Goal: Task Accomplishment & Management: Use online tool/utility

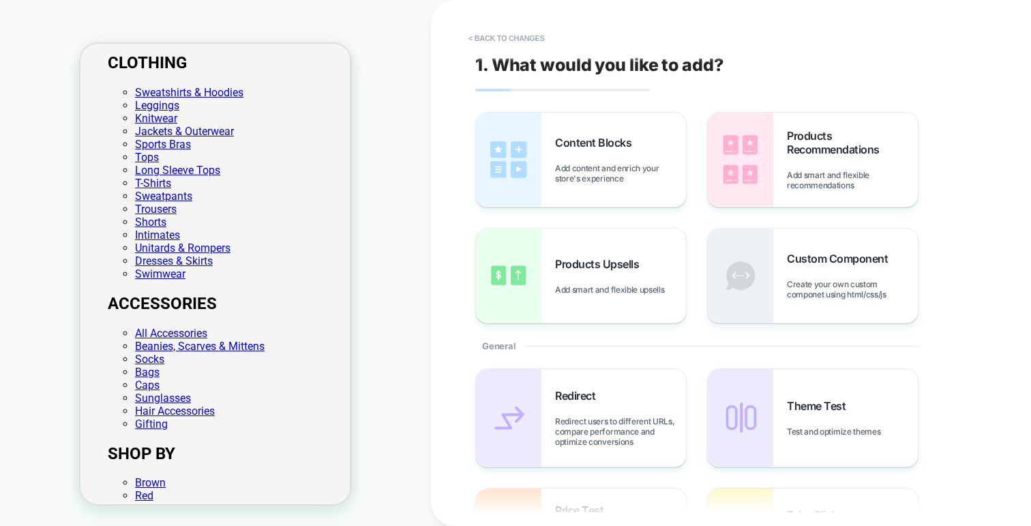
scroll to position [301, 0]
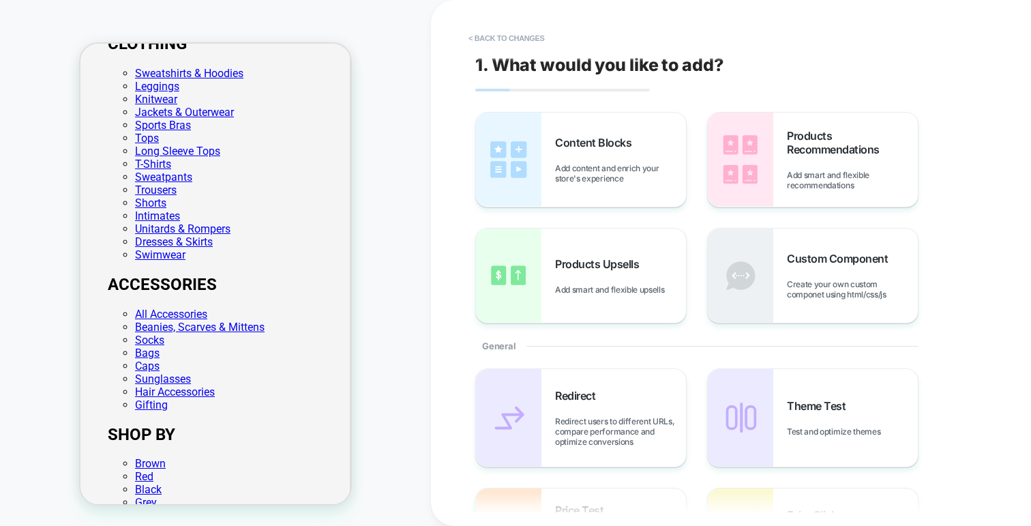
click at [382, 249] on div "PRODUCT: Ultimate Leggings - Coffee Bean PRODUCT: Ultimate Leggings - Coffee Be…" at bounding box center [215, 263] width 431 height 498
click at [410, 152] on div "PRODUCT: Ultimate Leggings - Coffee Bean PRODUCT: Ultimate Leggings - Coffee Be…" at bounding box center [215, 263] width 431 height 498
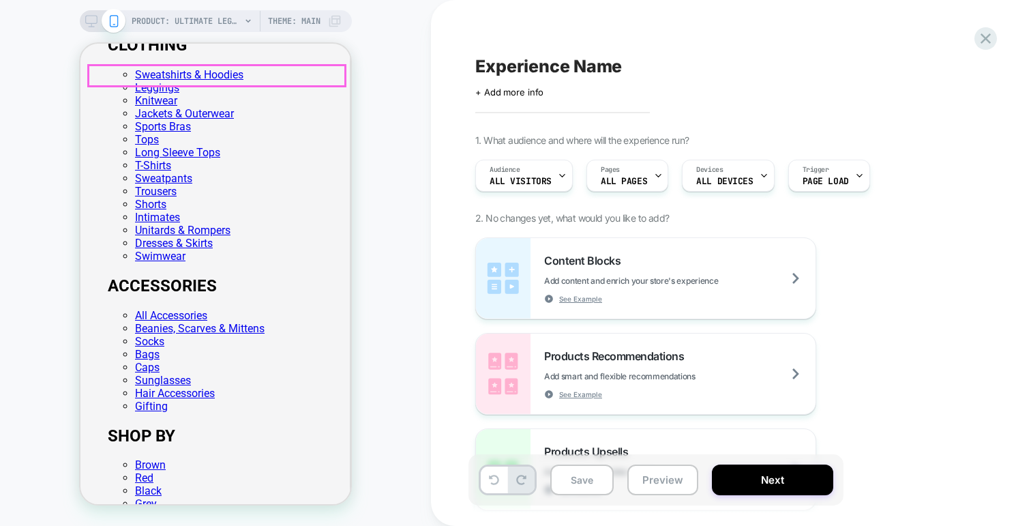
scroll to position [307, 0]
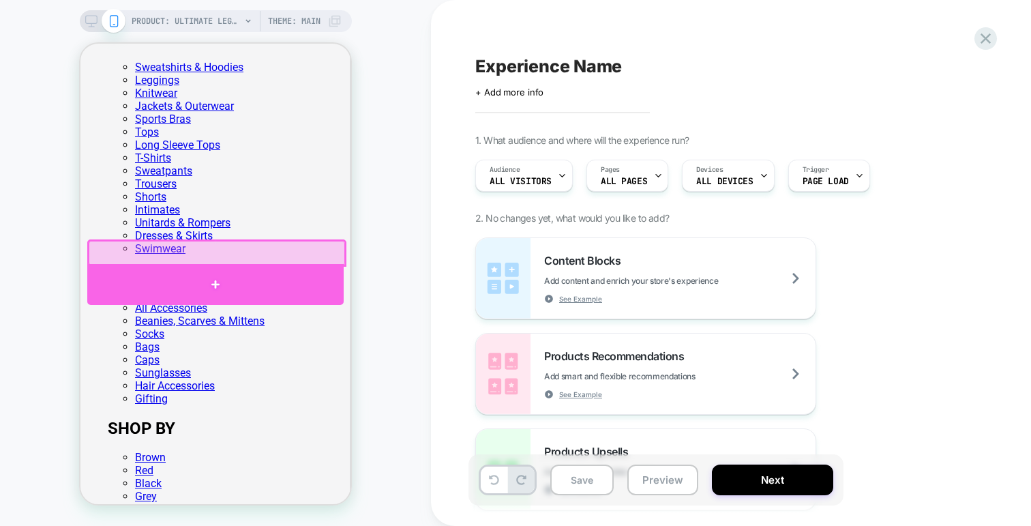
click at [219, 275] on div at bounding box center [215, 284] width 256 height 41
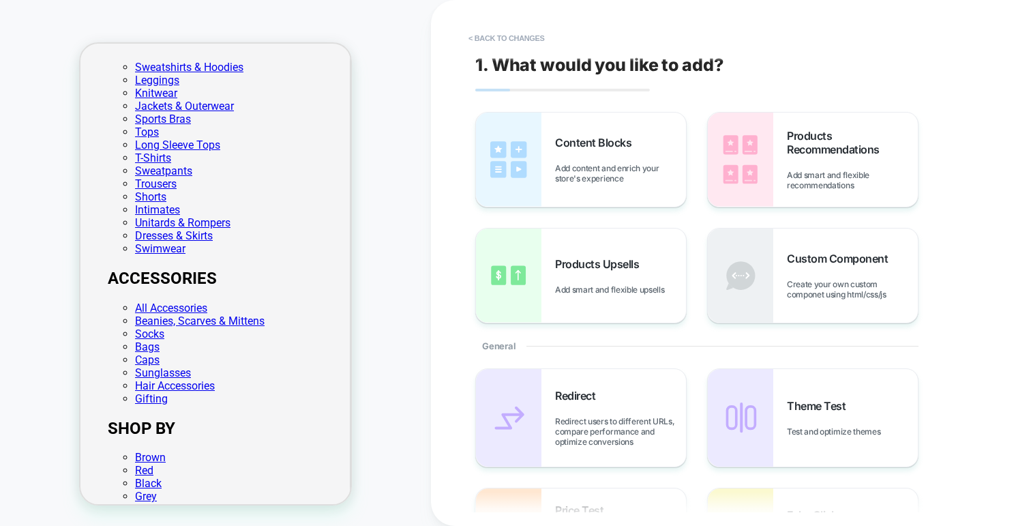
scroll to position [314, 0]
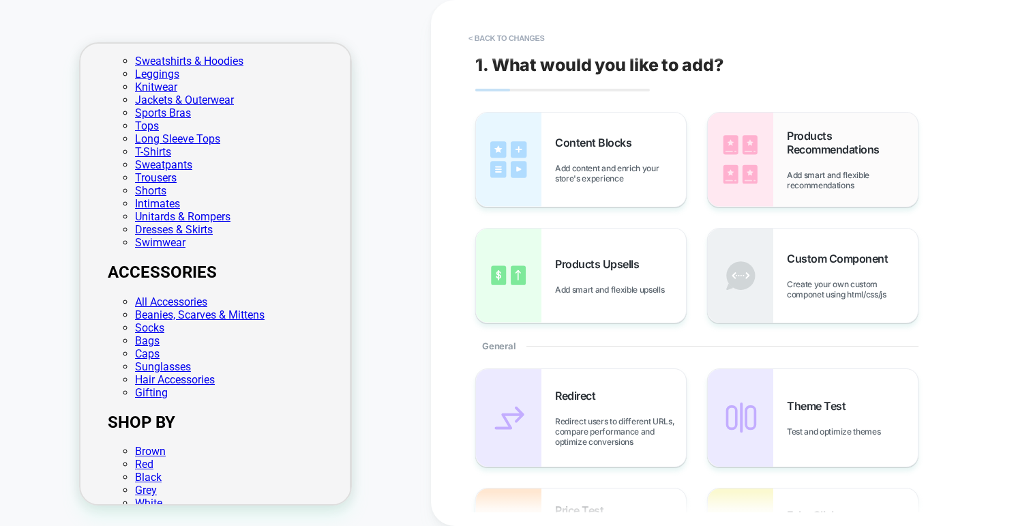
click at [783, 176] on div "Products Recommendations Add smart and flexible recommendations" at bounding box center [813, 159] width 210 height 94
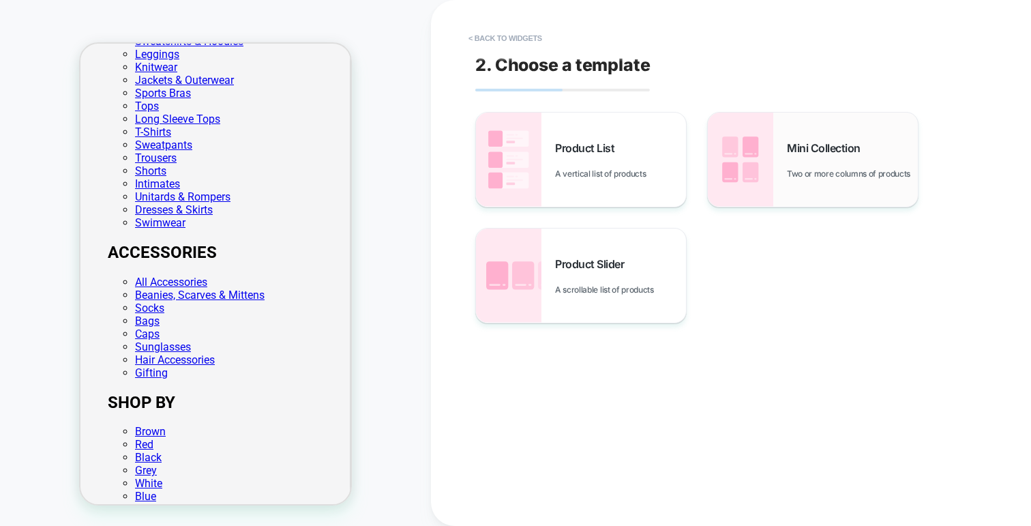
scroll to position [344, 0]
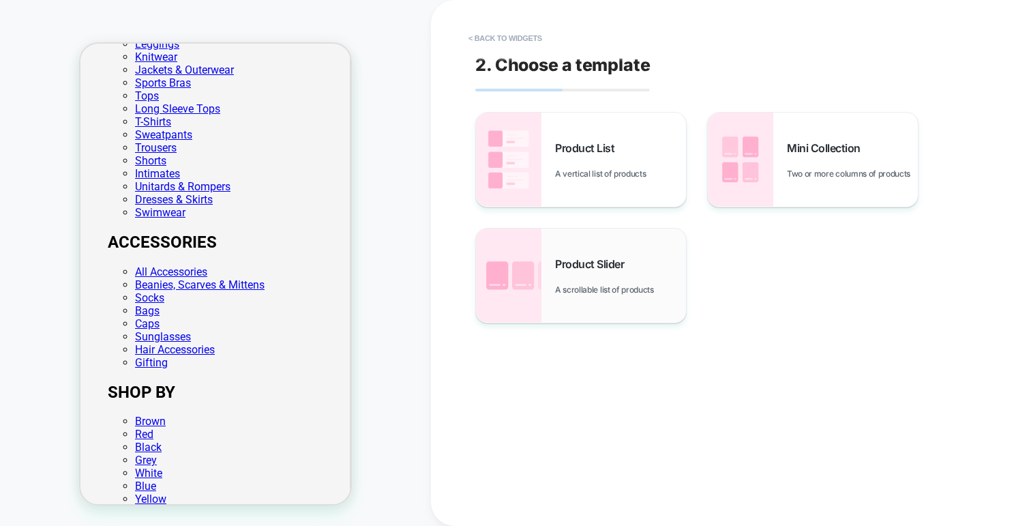
click at [550, 271] on div "Product Slider A scrollable list of products" at bounding box center [581, 275] width 210 height 94
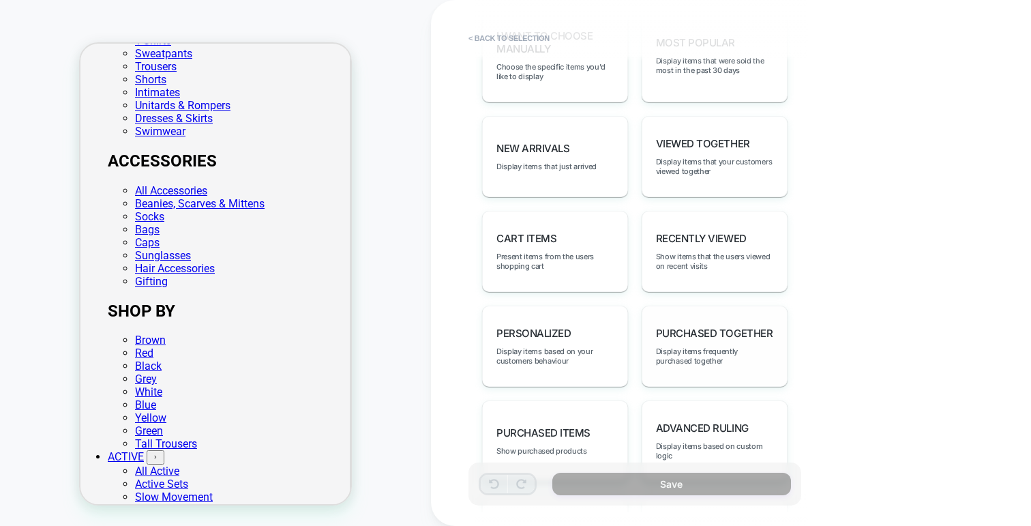
scroll to position [796, 0]
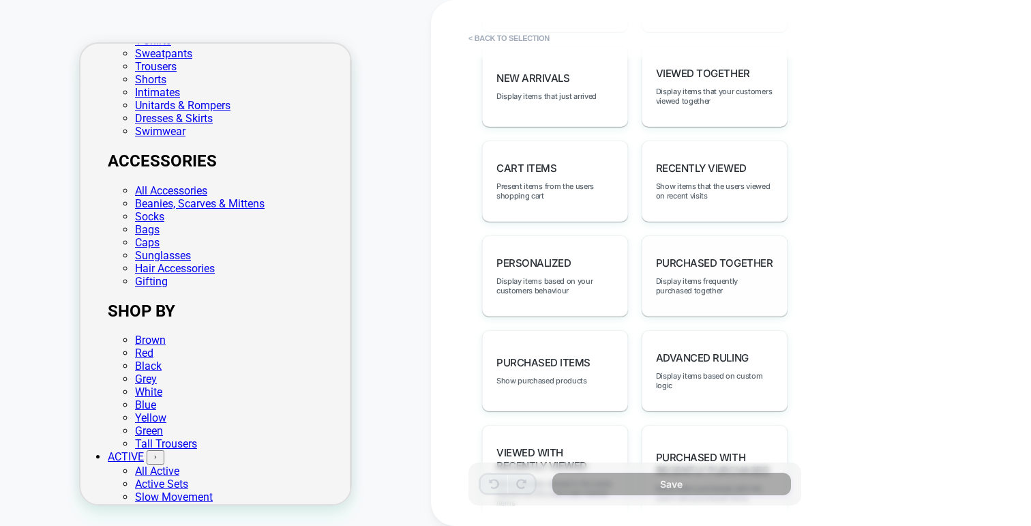
click at [708, 256] on span "Purchased Together" at bounding box center [714, 262] width 117 height 13
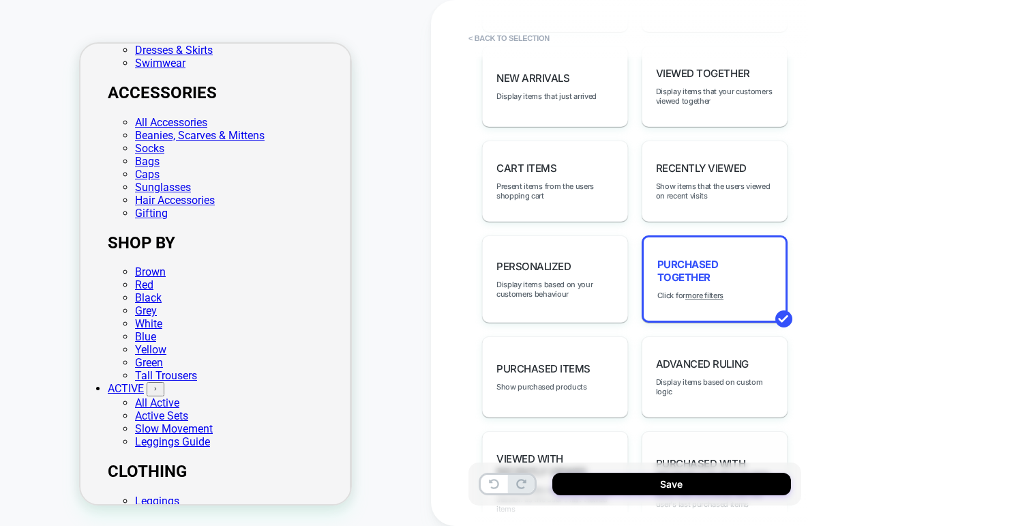
scroll to position [873, 0]
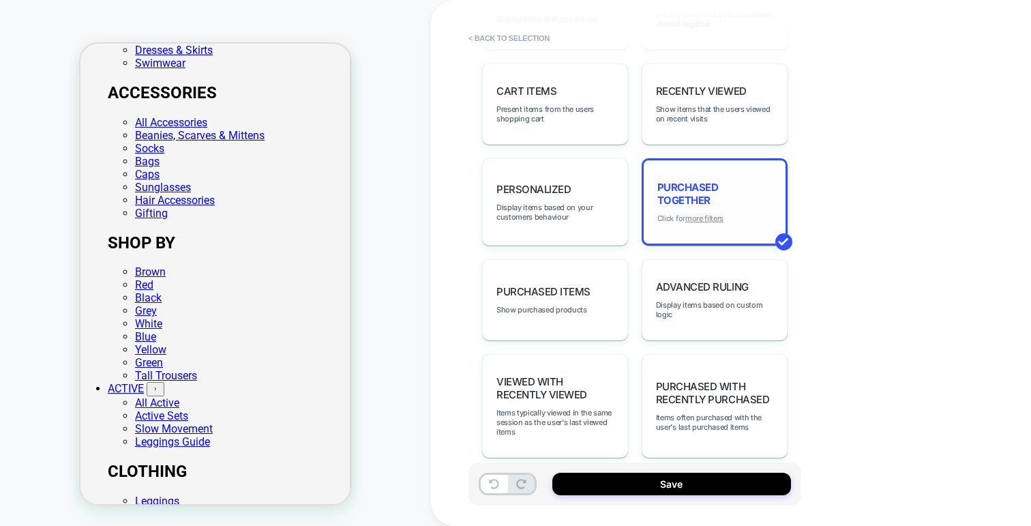
click at [700, 213] on u "more filters" at bounding box center [704, 218] width 38 height 10
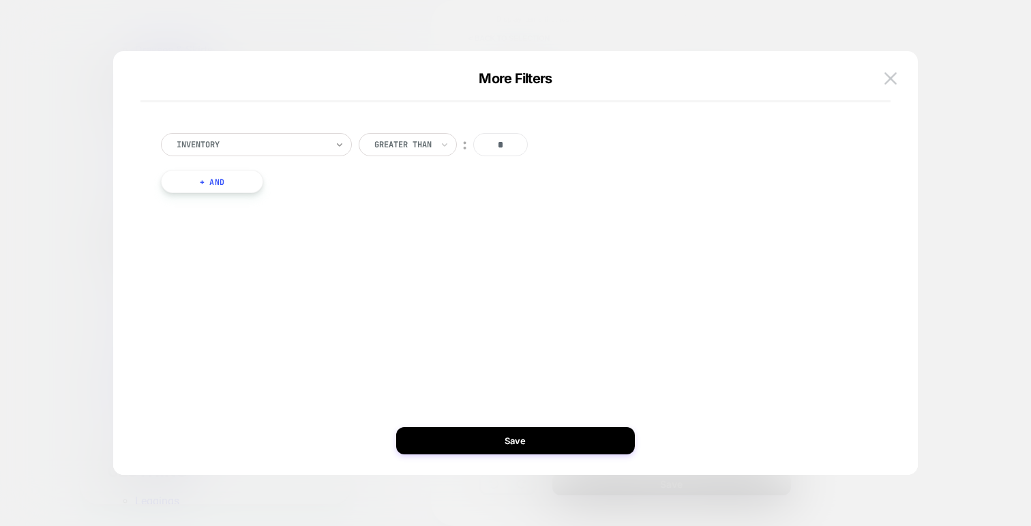
click at [335, 144] on icon at bounding box center [340, 145] width 10 height 14
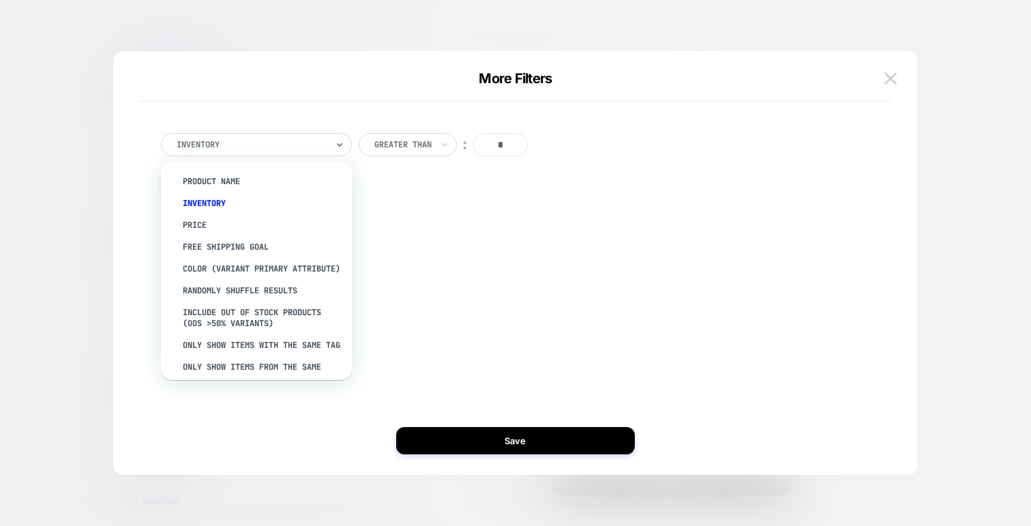
scroll to position [0, 0]
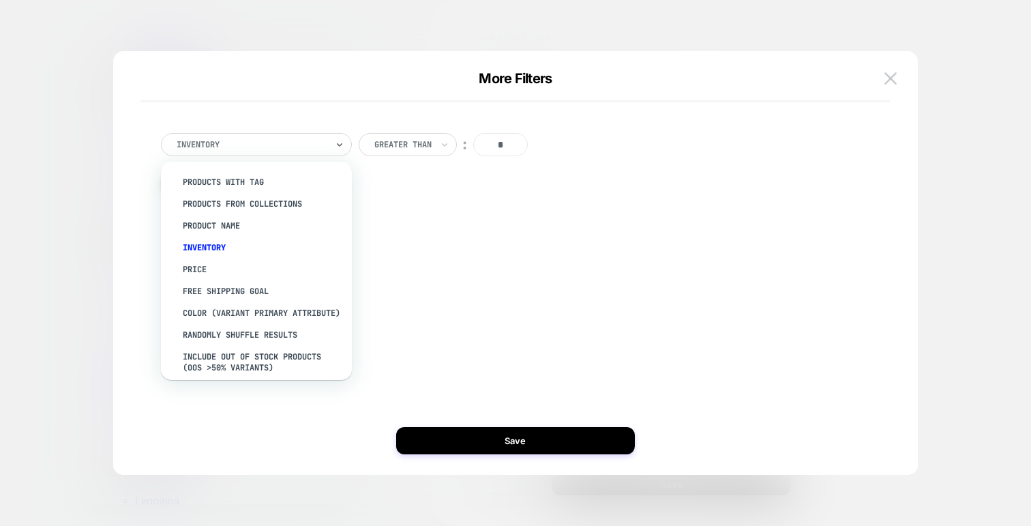
click at [440, 220] on div "option Product Name focused, 3 of 13. 13 results available. Use Up and Down to …" at bounding box center [509, 170] width 750 height 128
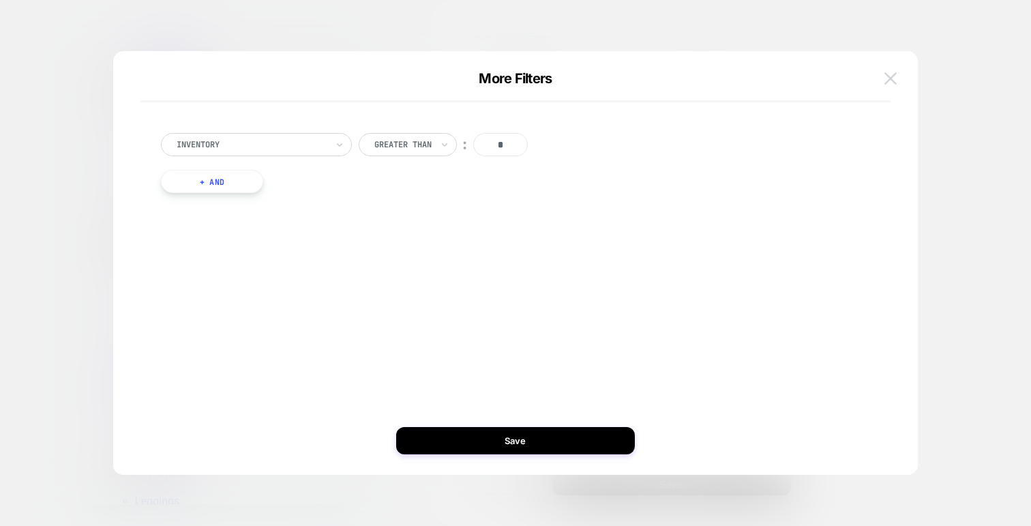
click at [888, 80] on img at bounding box center [890, 78] width 12 height 12
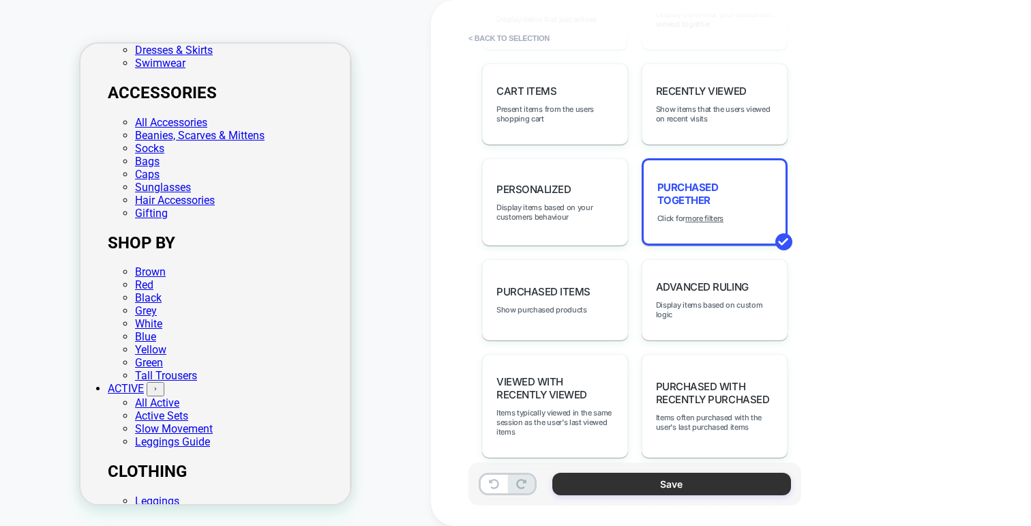
click at [587, 479] on button "Save" at bounding box center [671, 483] width 239 height 22
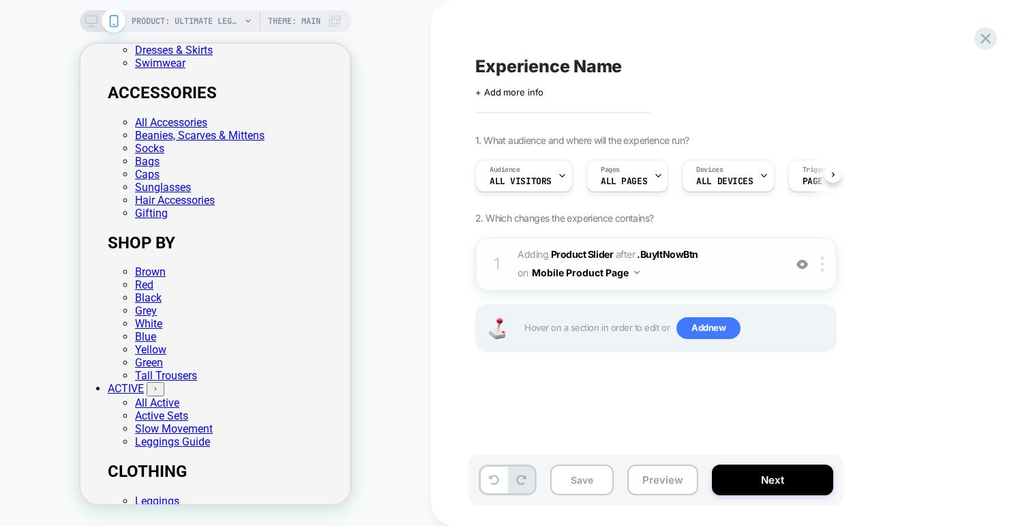
scroll to position [0, 1]
click at [653, 172] on icon at bounding box center [657, 175] width 9 height 9
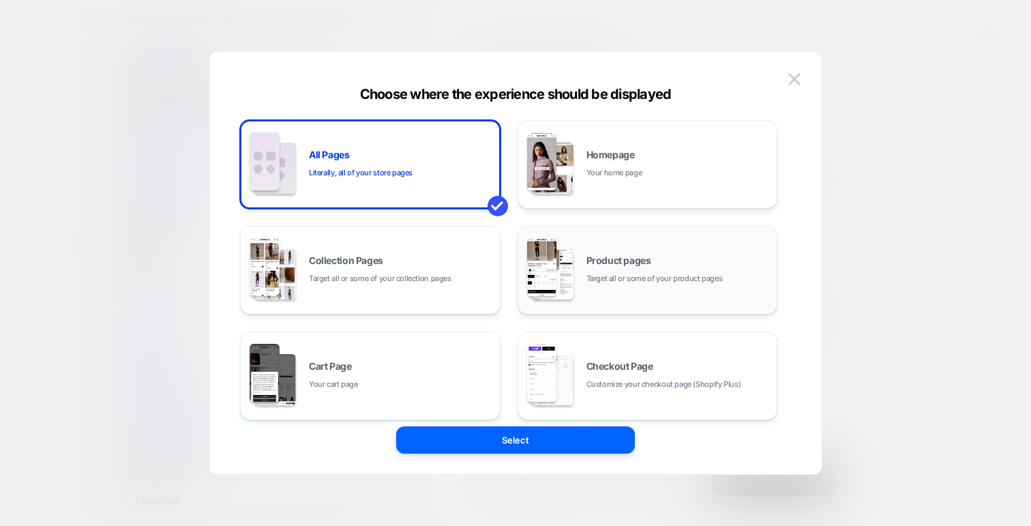
click at [659, 280] on span "Target all or some of your product pages" at bounding box center [654, 278] width 136 height 13
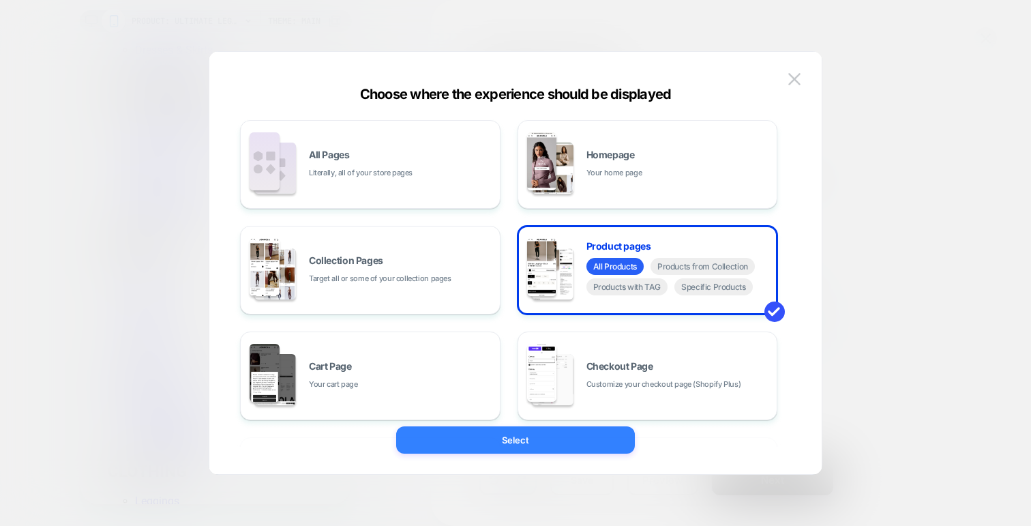
click at [492, 440] on button "Select" at bounding box center [515, 439] width 239 height 27
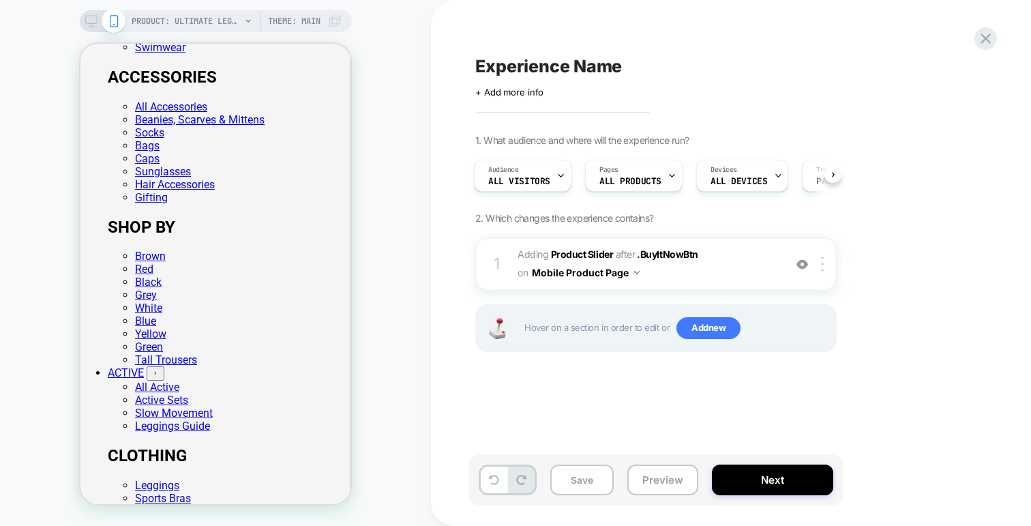
scroll to position [0, 0]
click at [537, 181] on span "All Visitors" at bounding box center [519, 182] width 62 height 10
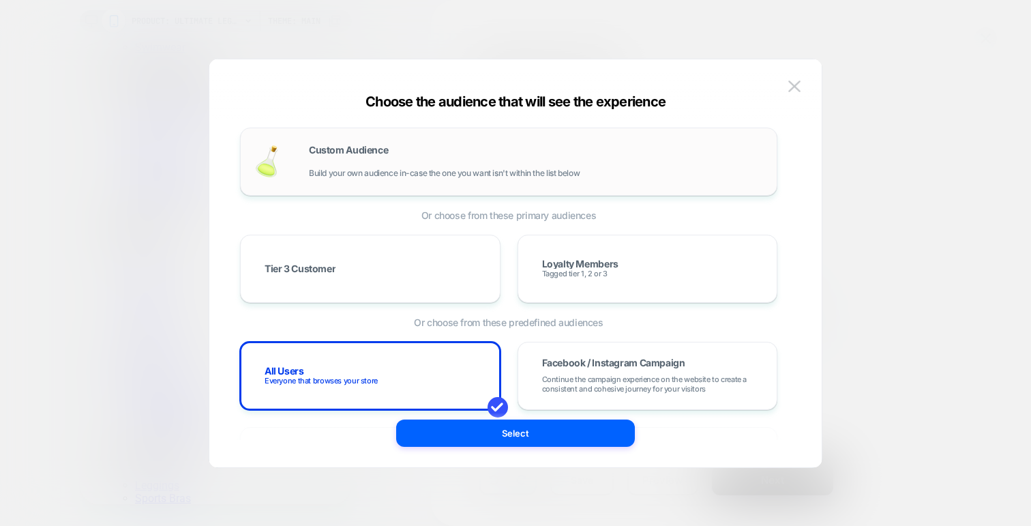
click at [369, 154] on span "Custom Audience" at bounding box center [348, 150] width 79 height 10
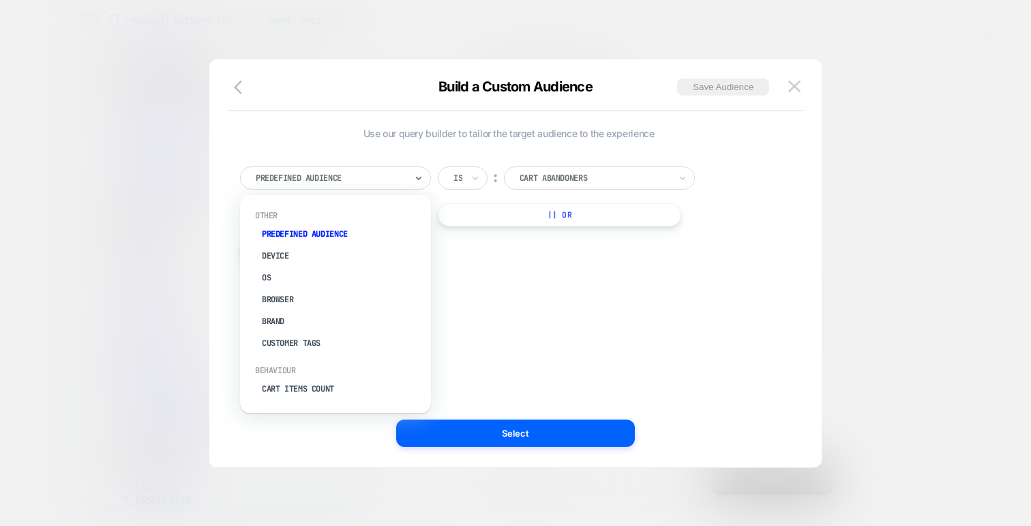
click at [406, 179] on div "Predefined Audience" at bounding box center [330, 177] width 153 height 15
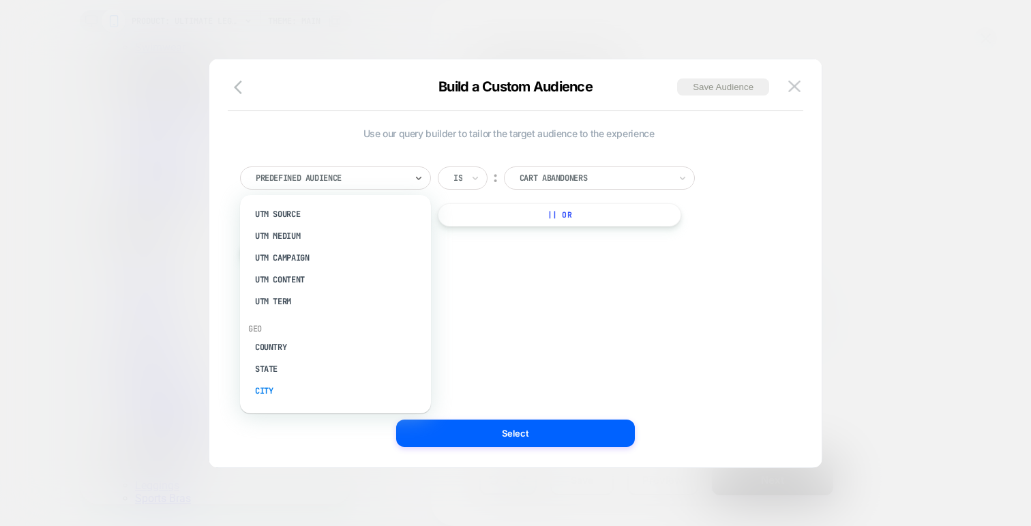
scroll to position [582, 7]
click at [240, 85] on icon "button" at bounding box center [242, 87] width 16 height 16
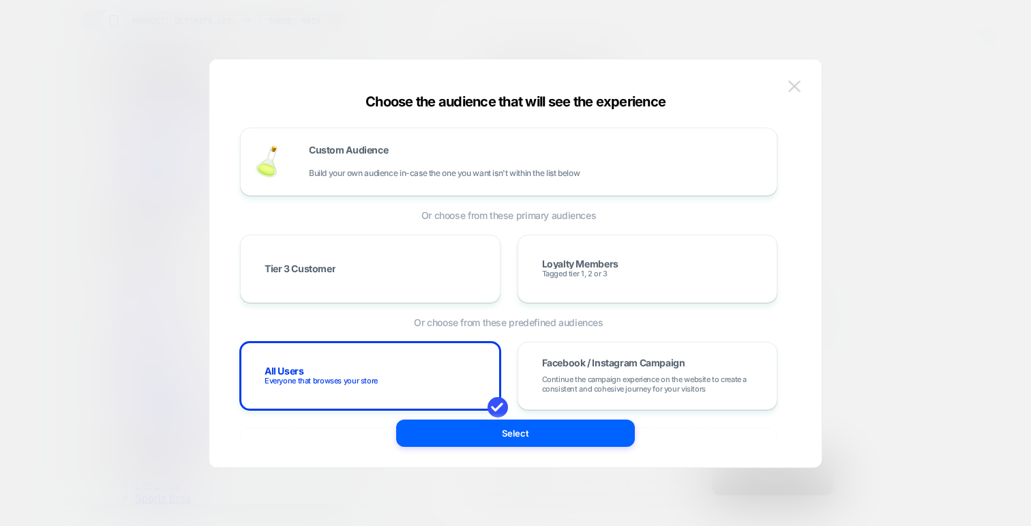
click at [789, 91] on img at bounding box center [794, 86] width 12 height 12
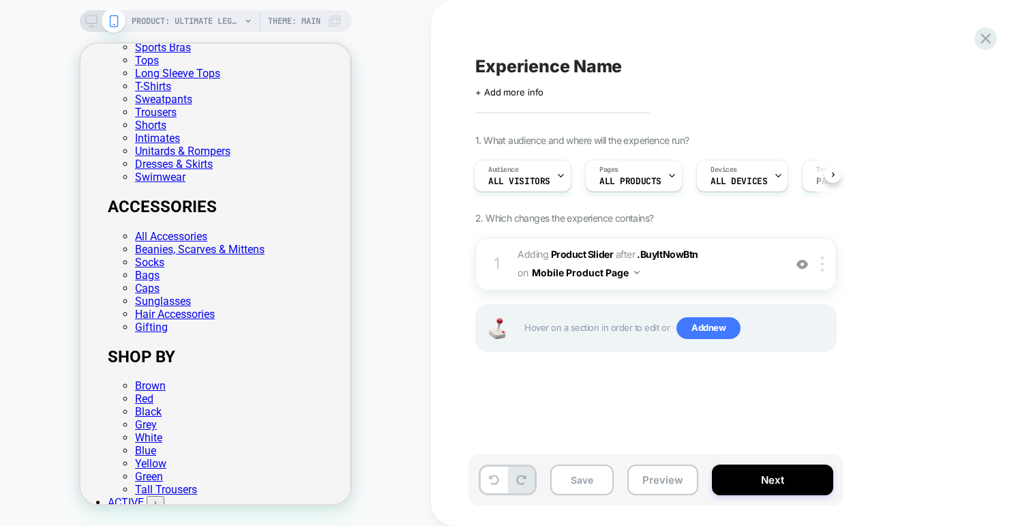
scroll to position [385, 0]
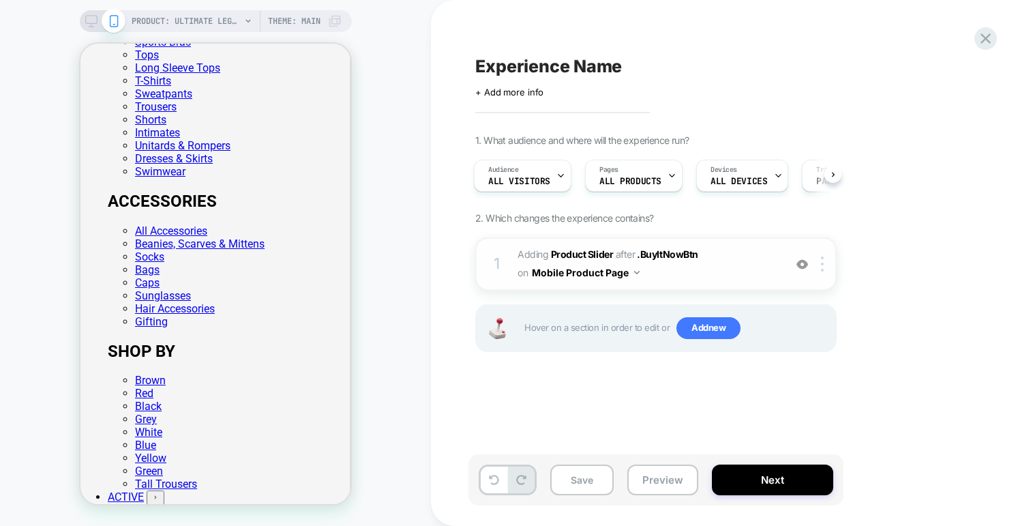
click at [698, 263] on span "#_loomi_addon_1756731452600 Adding Product Slider AFTER .BuyItNowBtn .BuyItNowB…" at bounding box center [647, 263] width 260 height 37
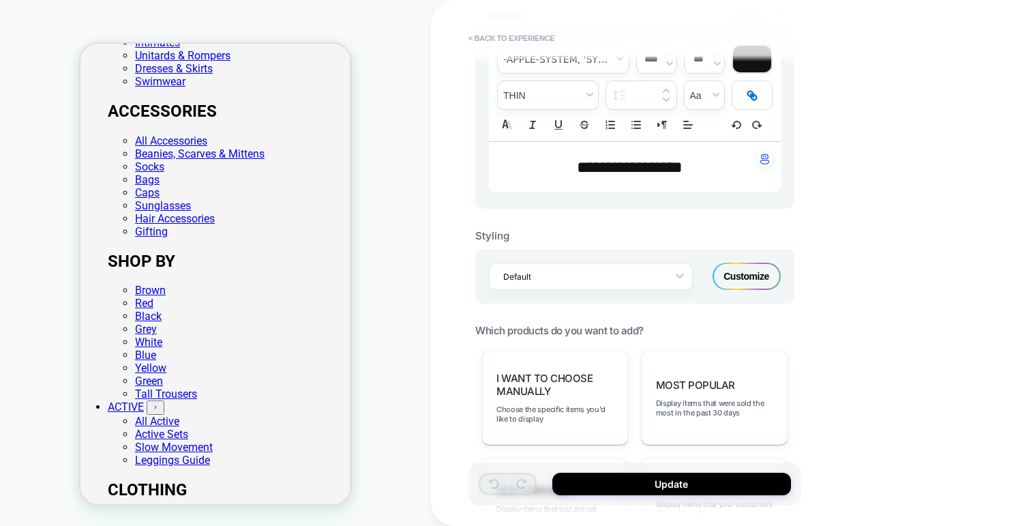
scroll to position [389, 0]
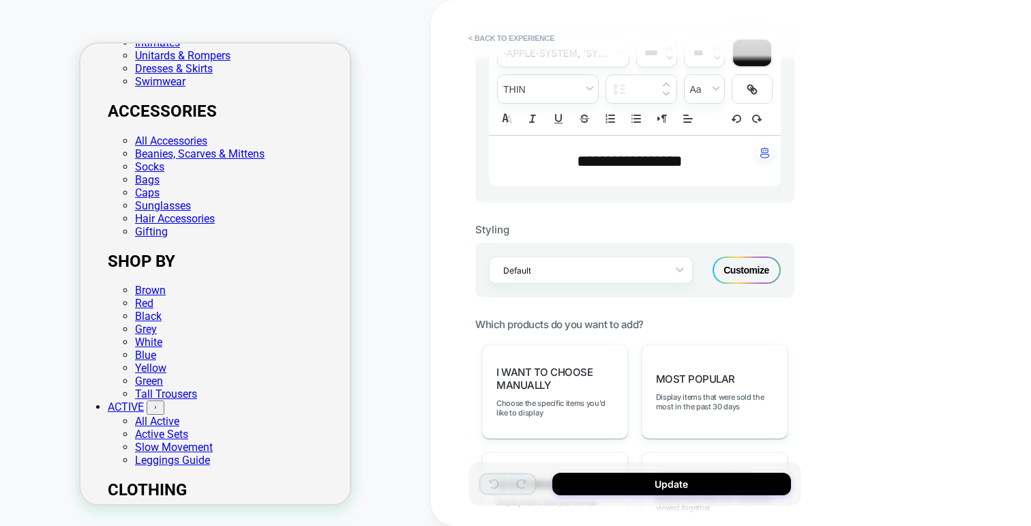
click at [720, 267] on div "Customize" at bounding box center [746, 269] width 68 height 27
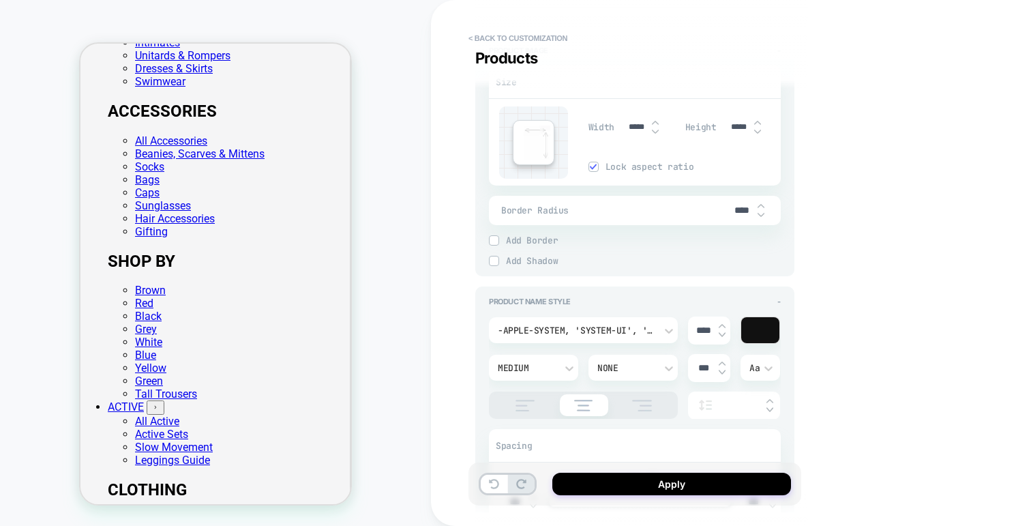
scroll to position [0, 0]
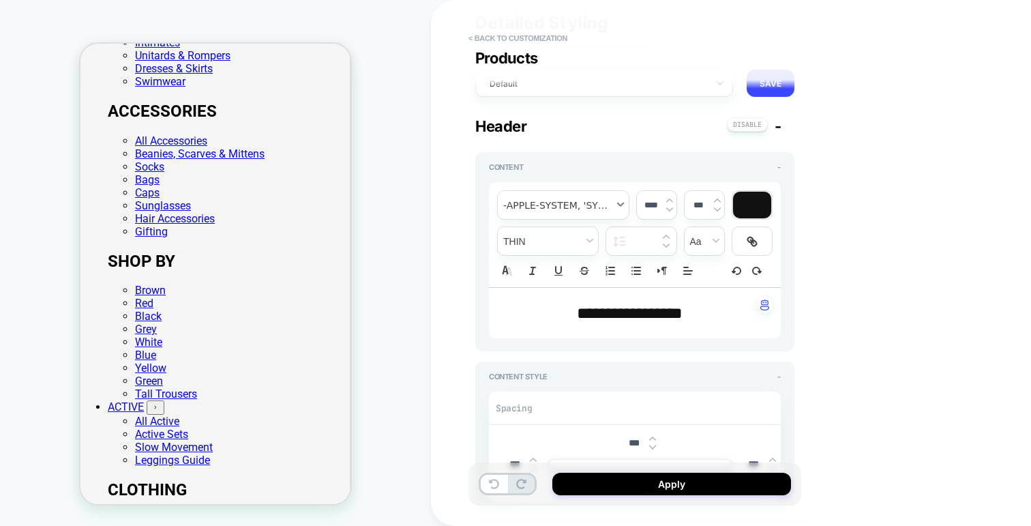
type textarea "*"
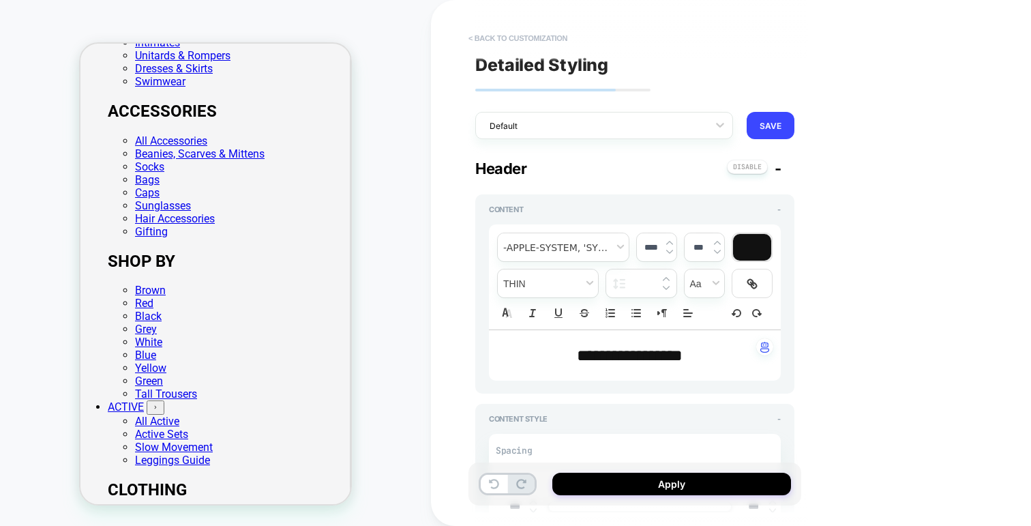
click at [513, 33] on button "< Back to customization" at bounding box center [518, 38] width 112 height 22
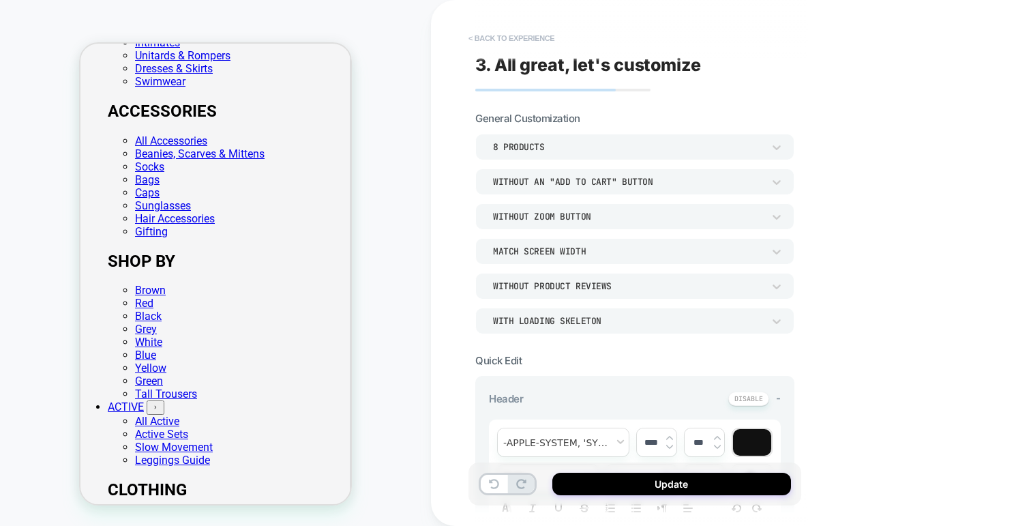
click at [510, 44] on button "< Back to experience" at bounding box center [512, 38] width 100 height 22
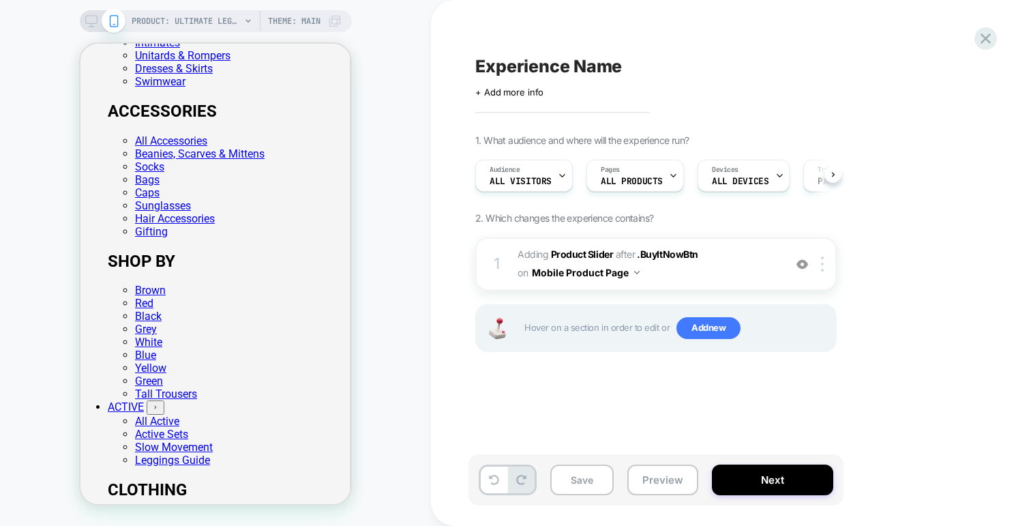
scroll to position [0, 1]
click at [425, 292] on div "PRODUCT: Ultimate Leggings - Black PRODUCT: Ultimate Leggings - Black Theme: MA…" at bounding box center [215, 263] width 431 height 498
click at [989, 35] on icon at bounding box center [985, 38] width 18 height 18
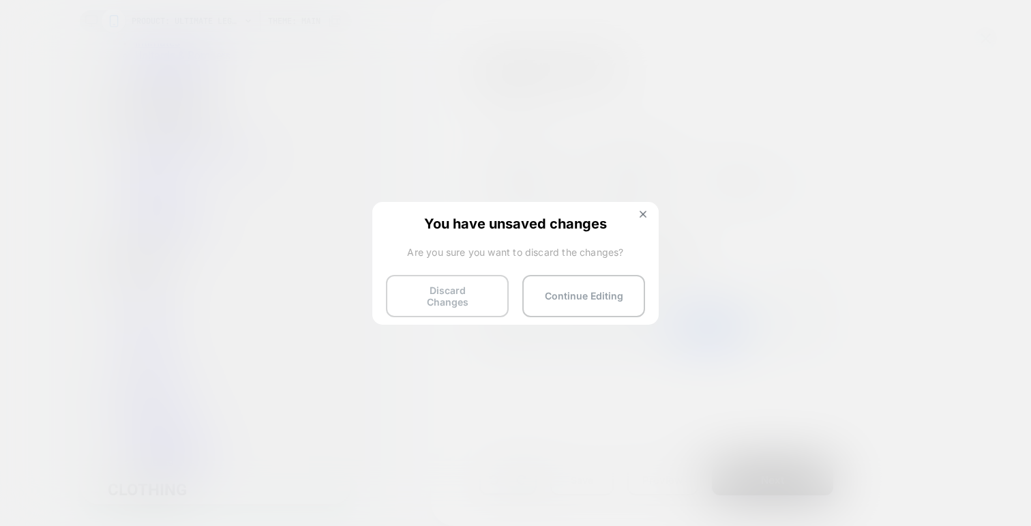
click at [442, 284] on button "Discard Changes" at bounding box center [447, 296] width 123 height 42
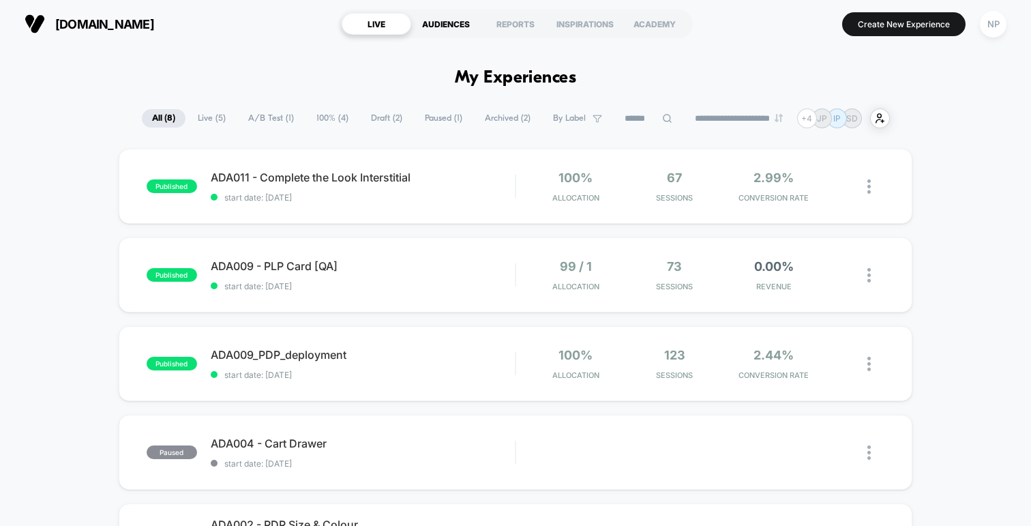
click at [444, 29] on div "AUDIENCES" at bounding box center [446, 24] width 70 height 22
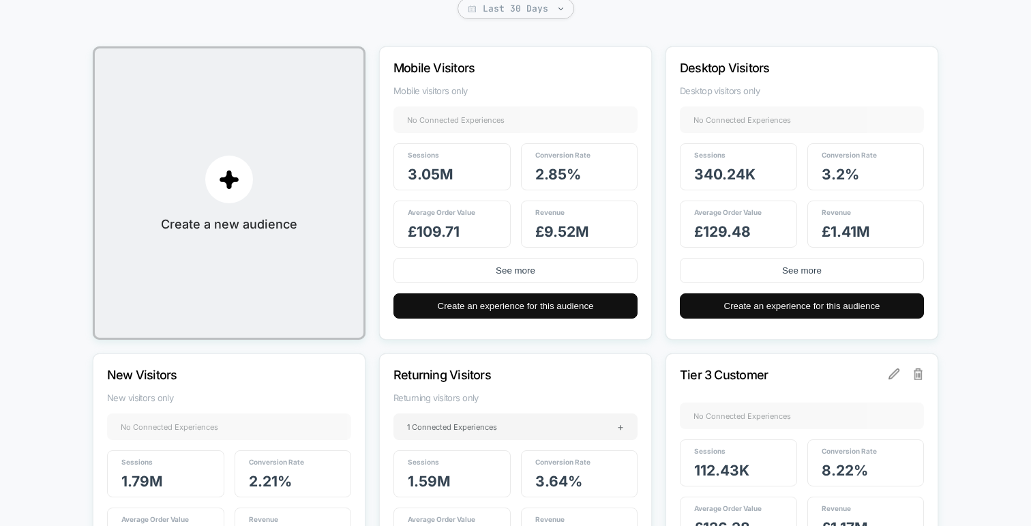
scroll to position [150, 0]
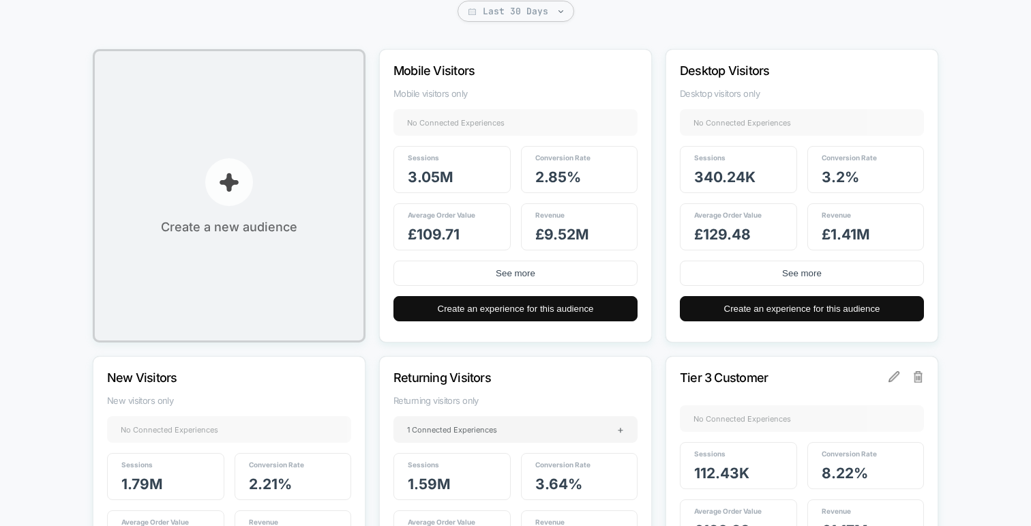
click at [247, 189] on p "button" at bounding box center [229, 182] width 48 height 48
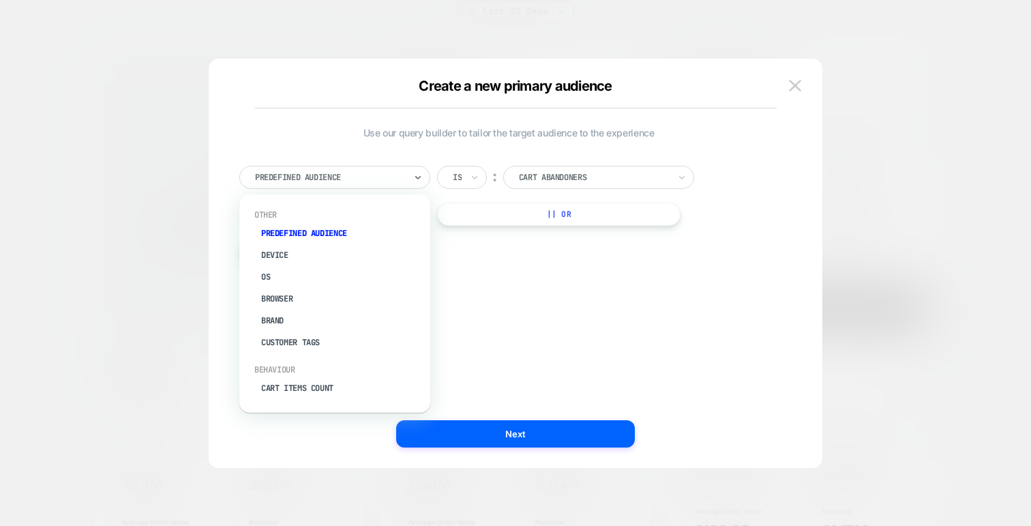
click at [383, 174] on div at bounding box center [330, 177] width 150 height 12
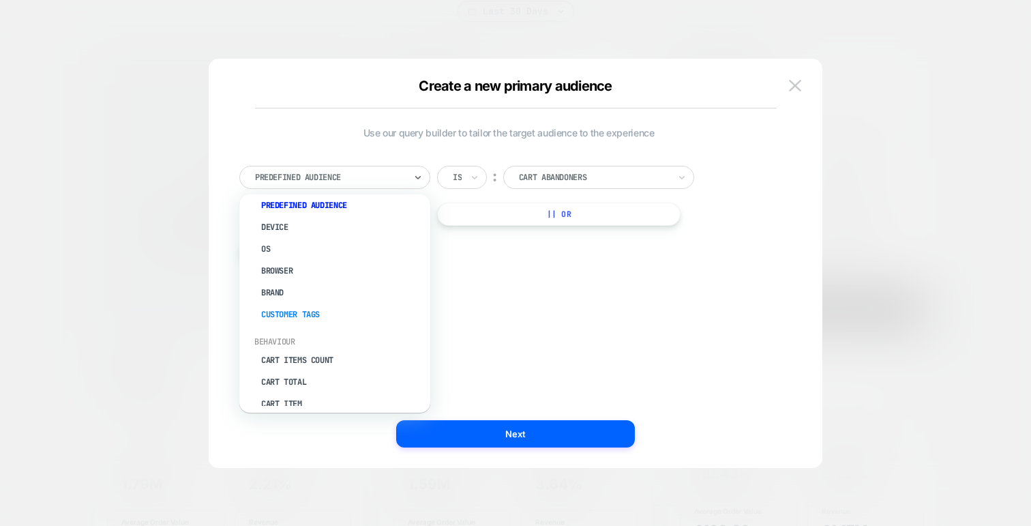
scroll to position [0, 0]
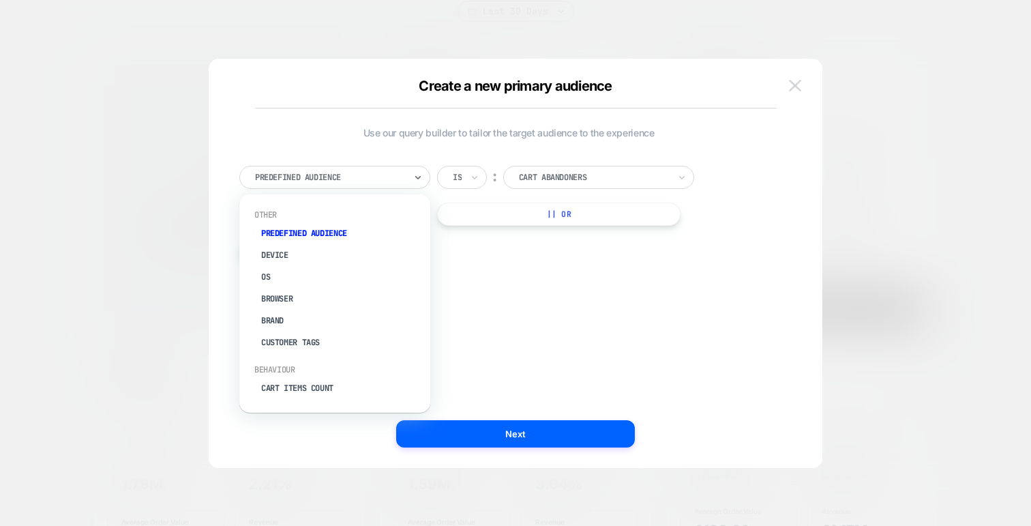
click at [794, 89] on img at bounding box center [795, 86] width 12 height 12
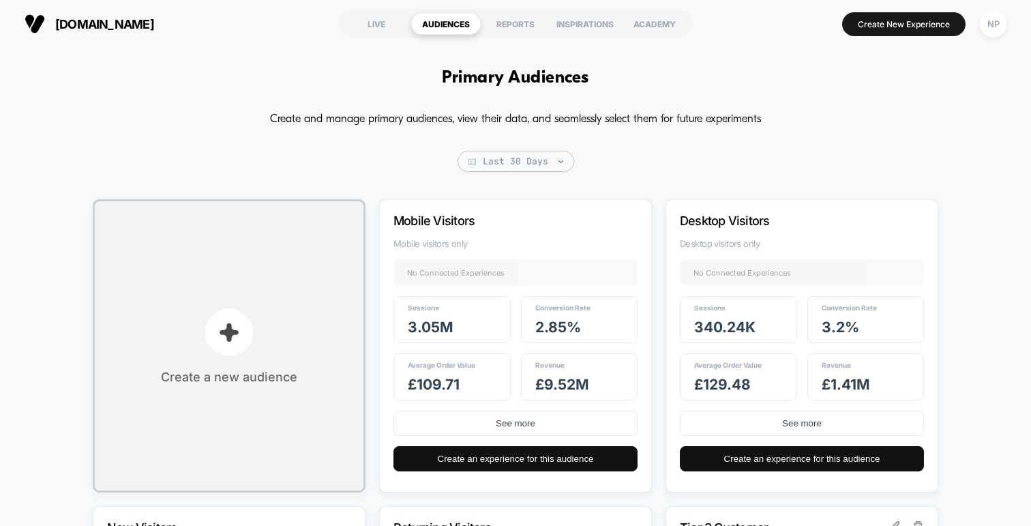
click at [253, 347] on button "Create a new audience" at bounding box center [229, 345] width 273 height 293
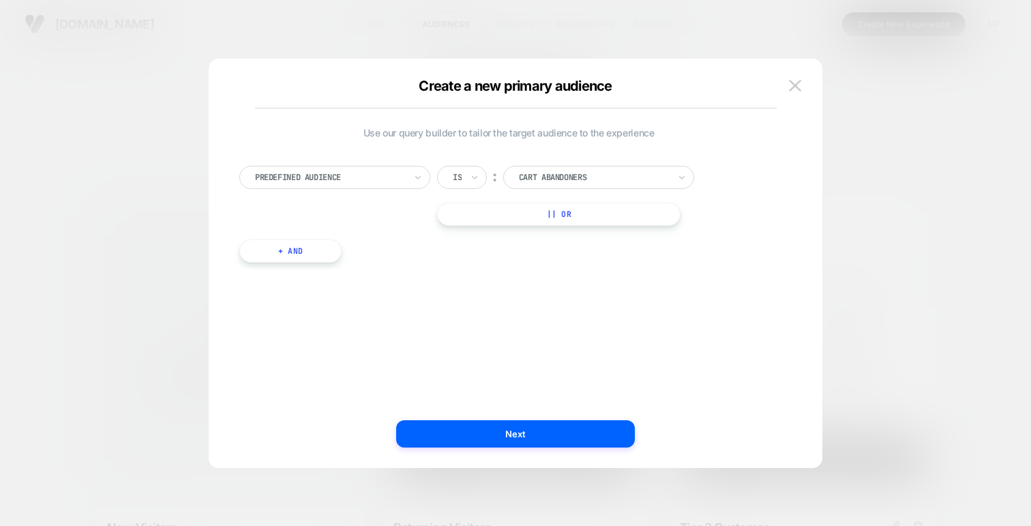
click at [382, 170] on div "Predefined Audience" at bounding box center [330, 177] width 153 height 15
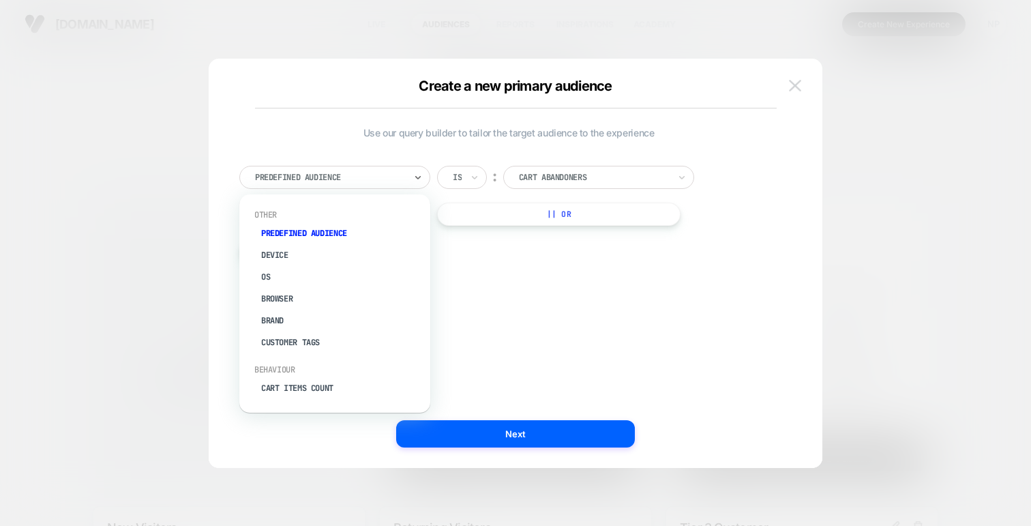
click at [794, 84] on img at bounding box center [795, 86] width 12 height 12
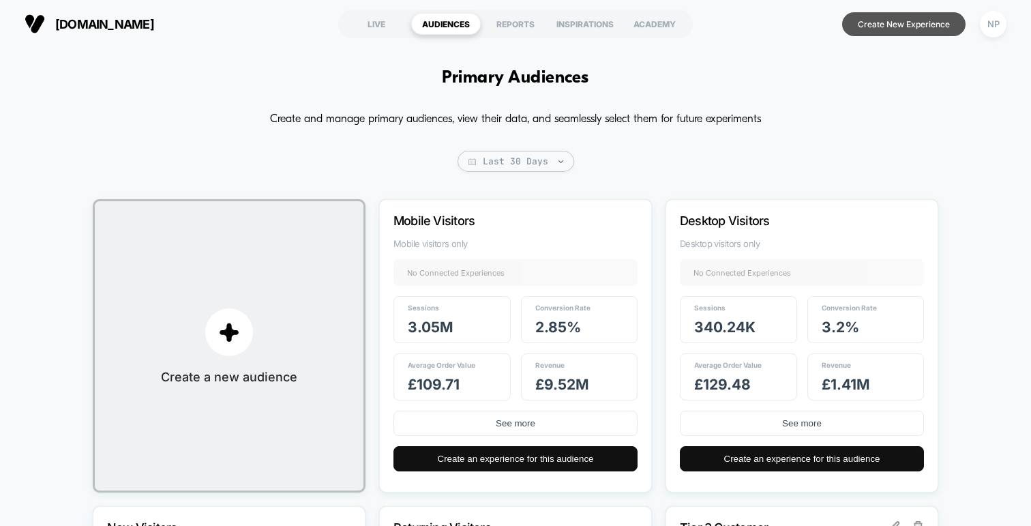
click at [881, 23] on button "Create New Experience" at bounding box center [903, 24] width 123 height 24
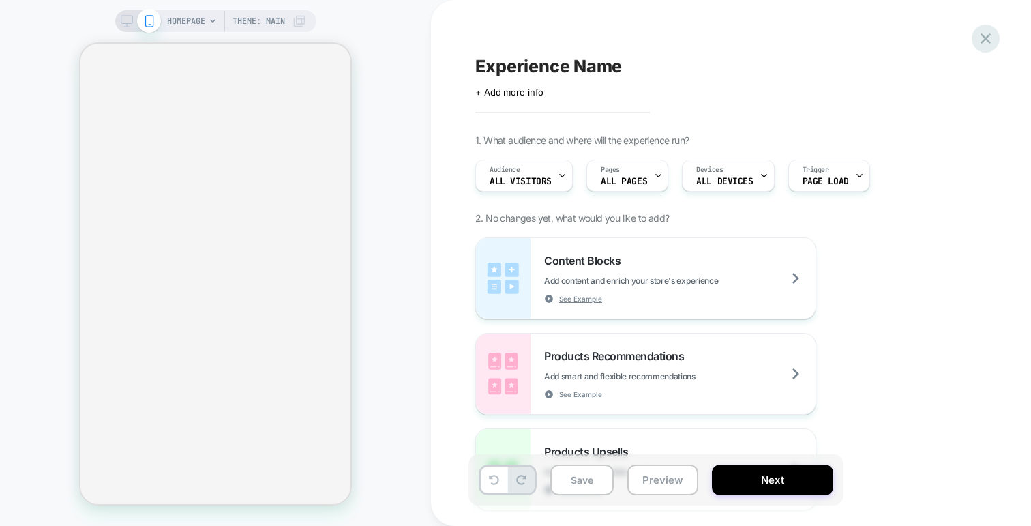
click at [982, 38] on icon at bounding box center [985, 38] width 18 height 18
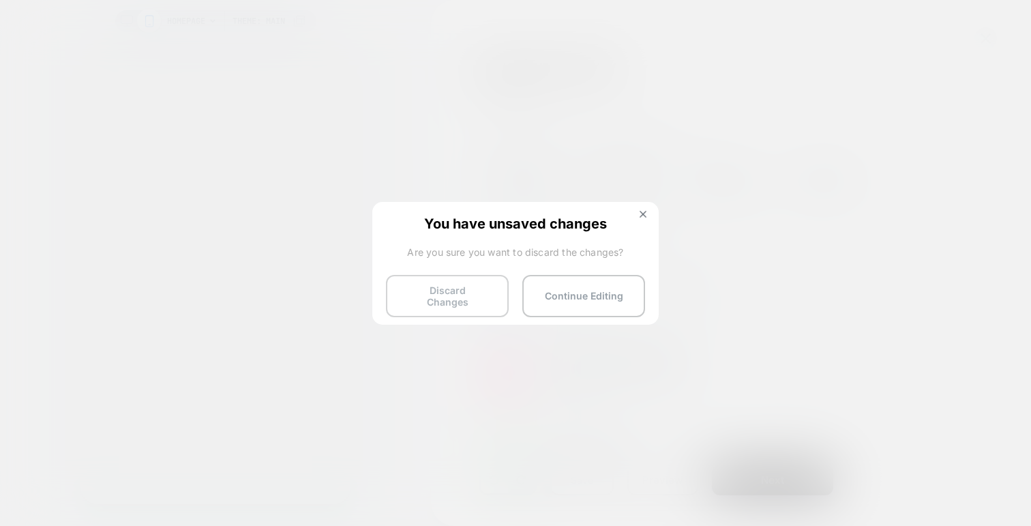
click at [459, 290] on button "Discard Changes" at bounding box center [447, 296] width 123 height 42
